Goal: Task Accomplishment & Management: Use online tool/utility

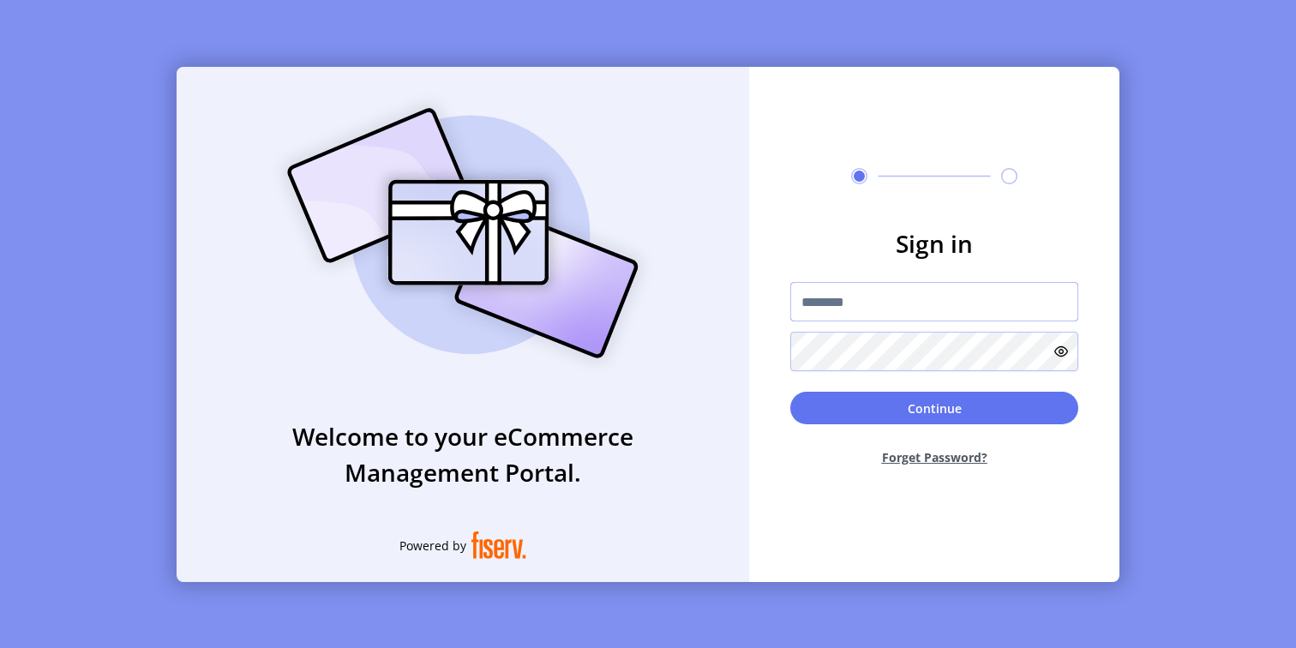
click at [846, 299] on input "text" at bounding box center [935, 301] width 288 height 39
click at [1013, 282] on input "text" at bounding box center [935, 301] width 288 height 39
type input "**********"
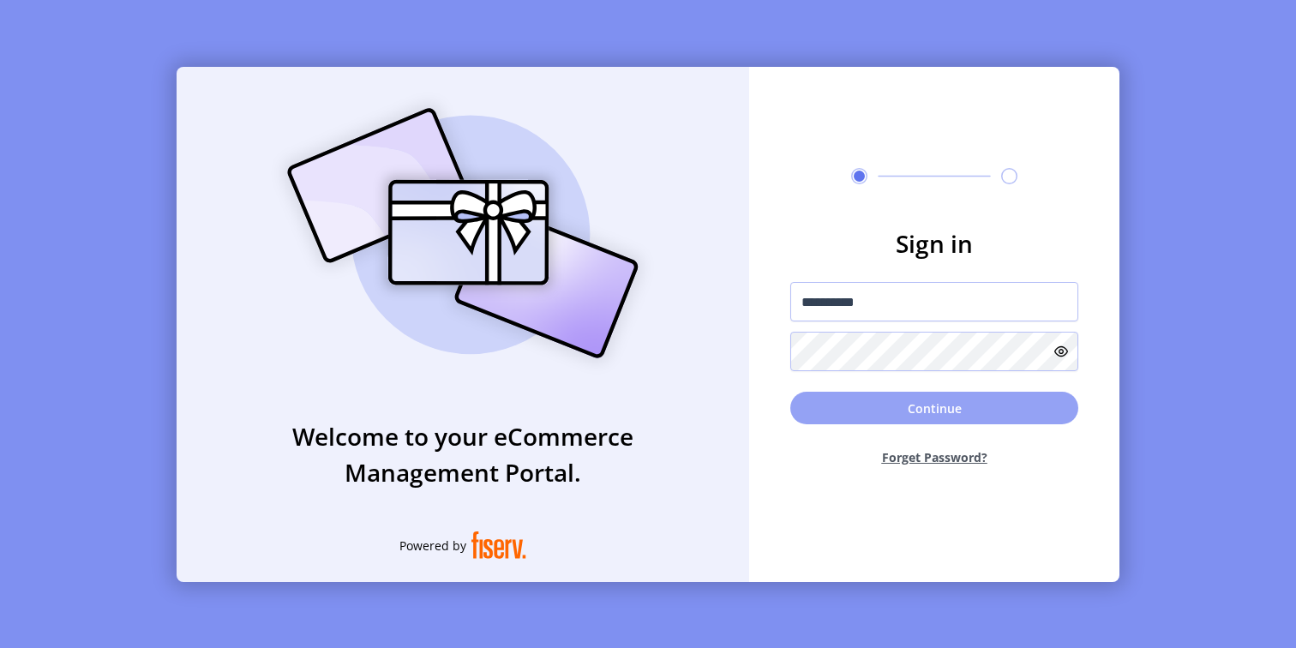
click at [874, 404] on button "Continue" at bounding box center [935, 408] width 288 height 33
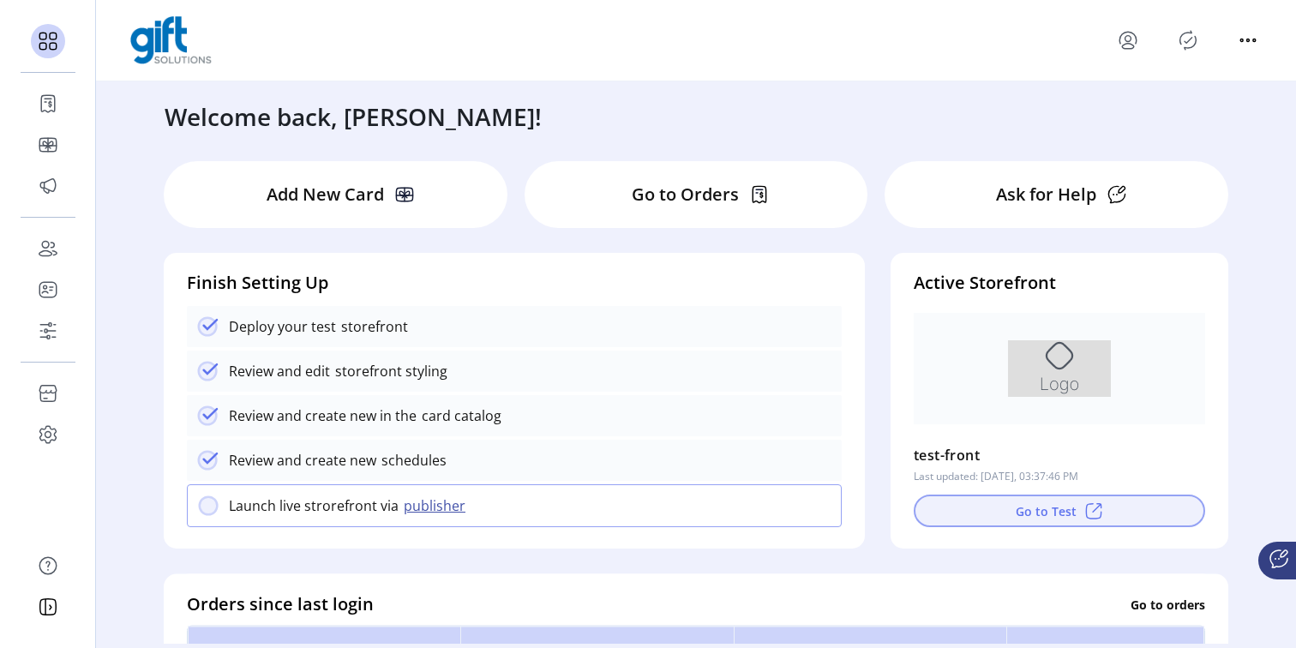
click at [1065, 514] on button "Go to Test" at bounding box center [1060, 511] width 292 height 33
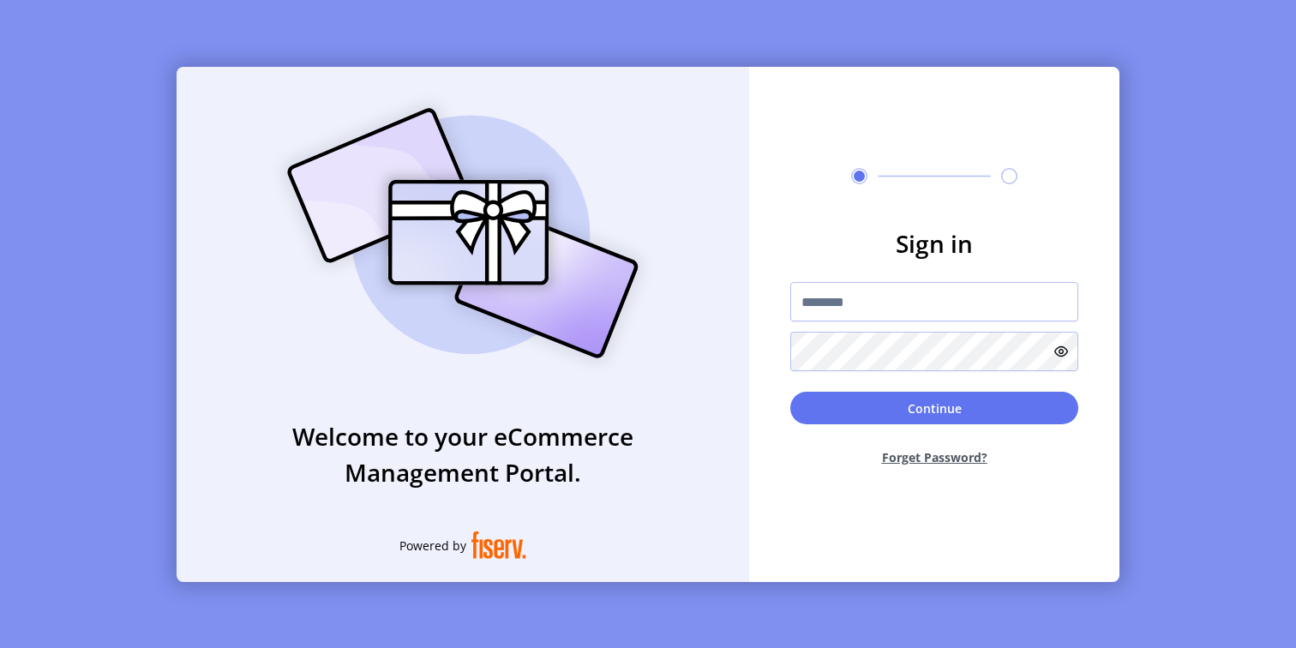
click at [1178, 415] on div "Welcome to your eCommerce Management Portal. Powered by Sign in Continue Forget…" at bounding box center [648, 324] width 1296 height 648
